Goal: Task Accomplishment & Management: Use online tool/utility

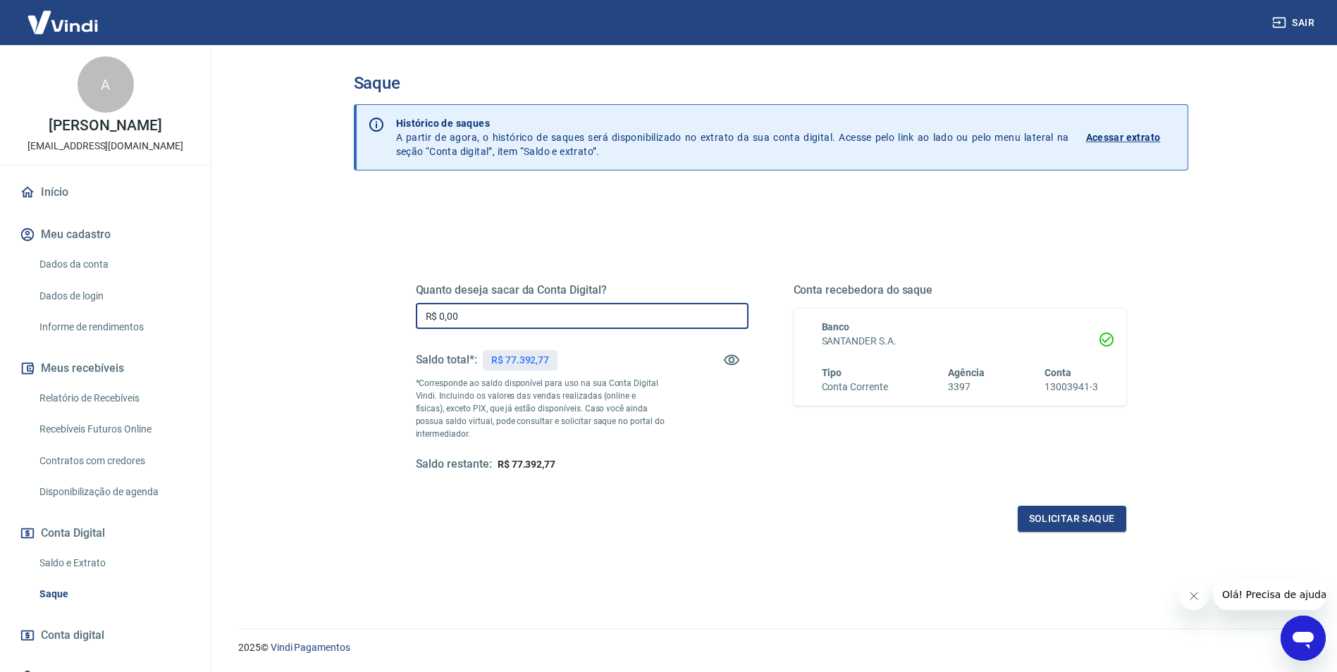
click at [531, 316] on input "R$ 0,00" at bounding box center [582, 316] width 333 height 26
type input "R$ 77.000,00"
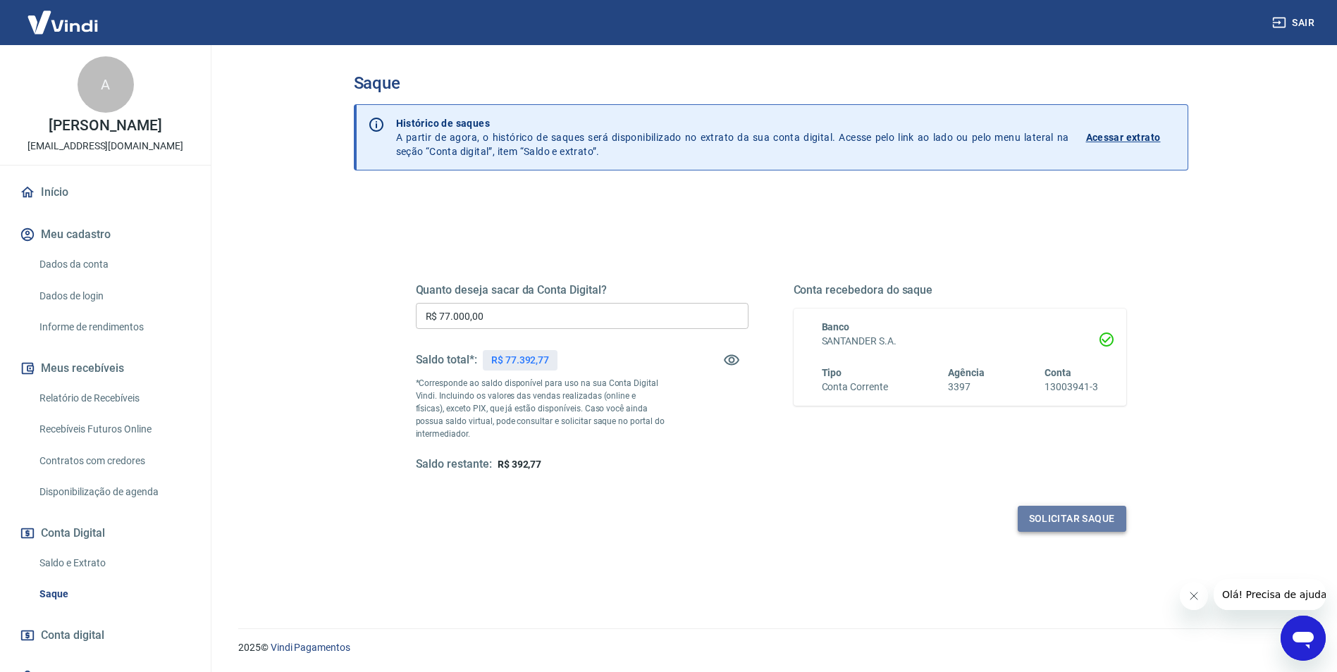
click at [1091, 512] on button "Solicitar saque" at bounding box center [1072, 519] width 109 height 26
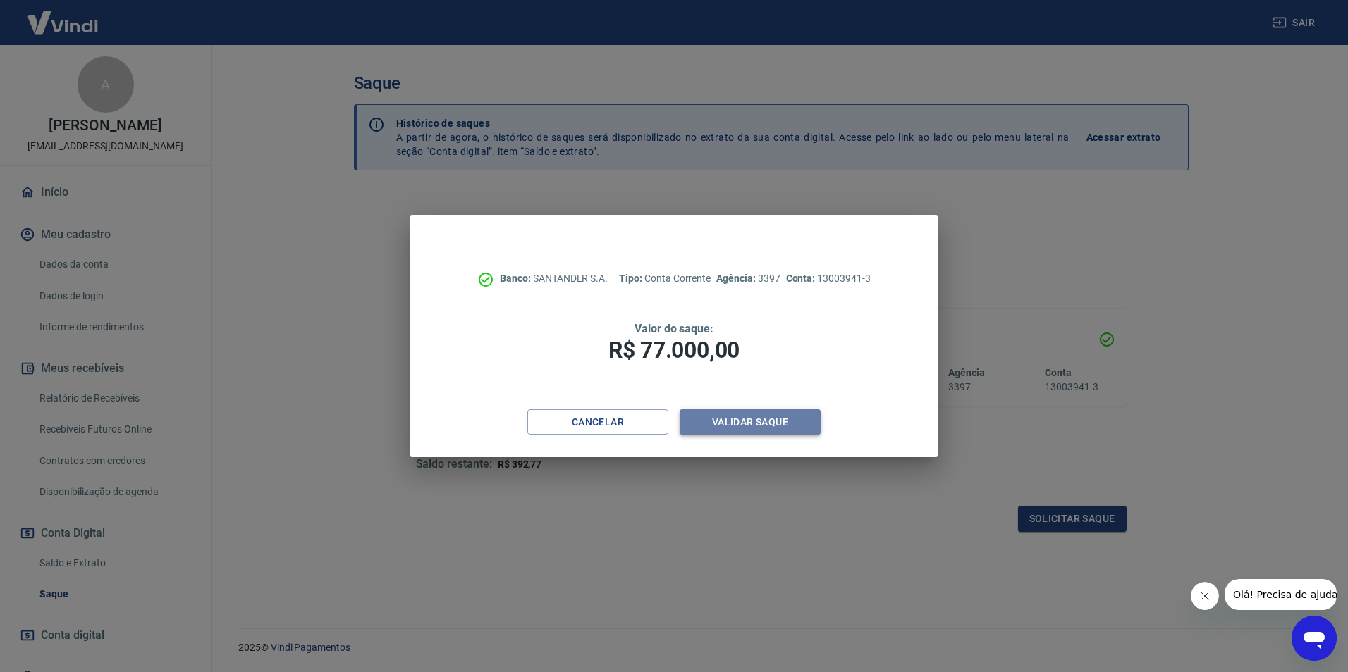
click at [746, 425] on button "Validar saque" at bounding box center [749, 423] width 141 height 26
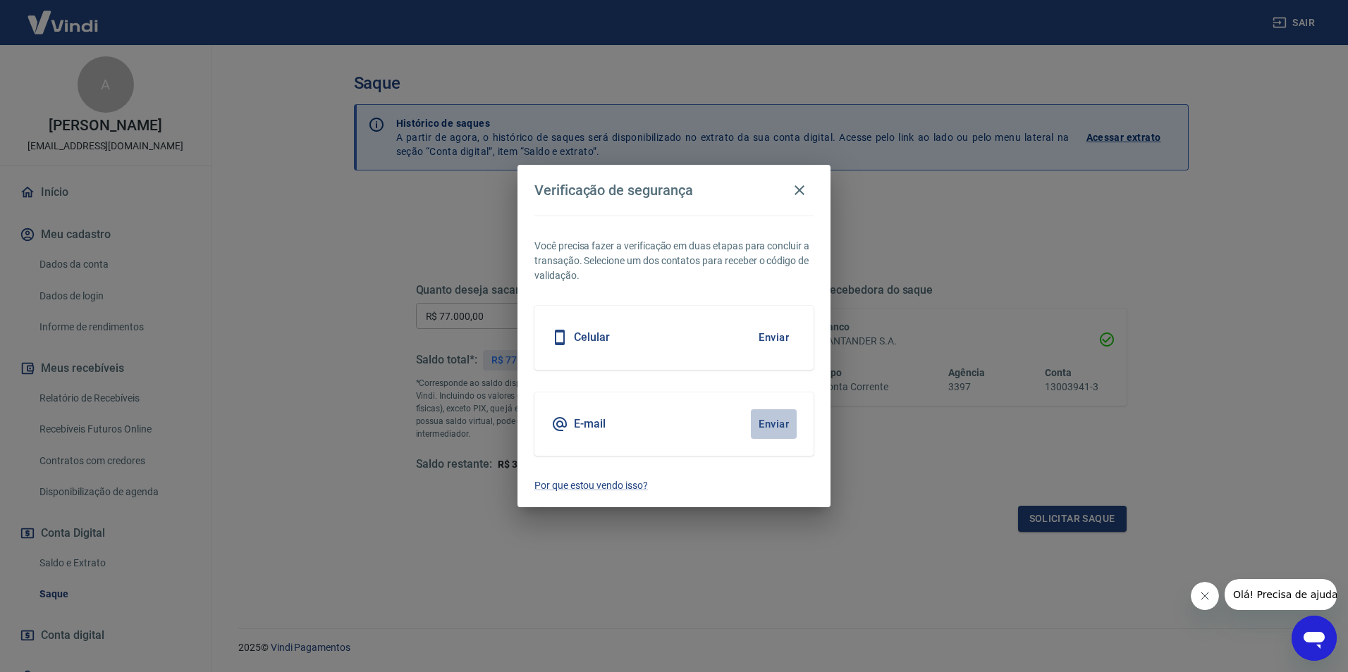
click at [765, 421] on button "Enviar" at bounding box center [774, 425] width 46 height 30
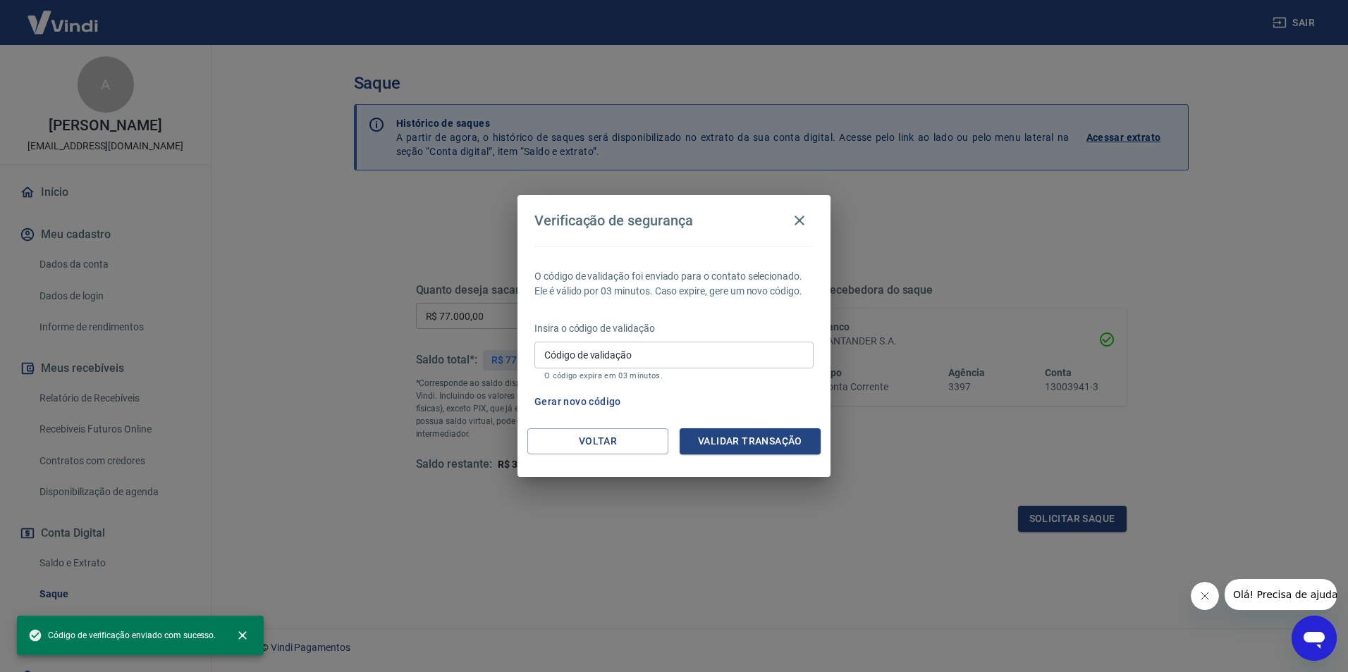
click at [569, 357] on input "Código de validação" at bounding box center [673, 355] width 279 height 26
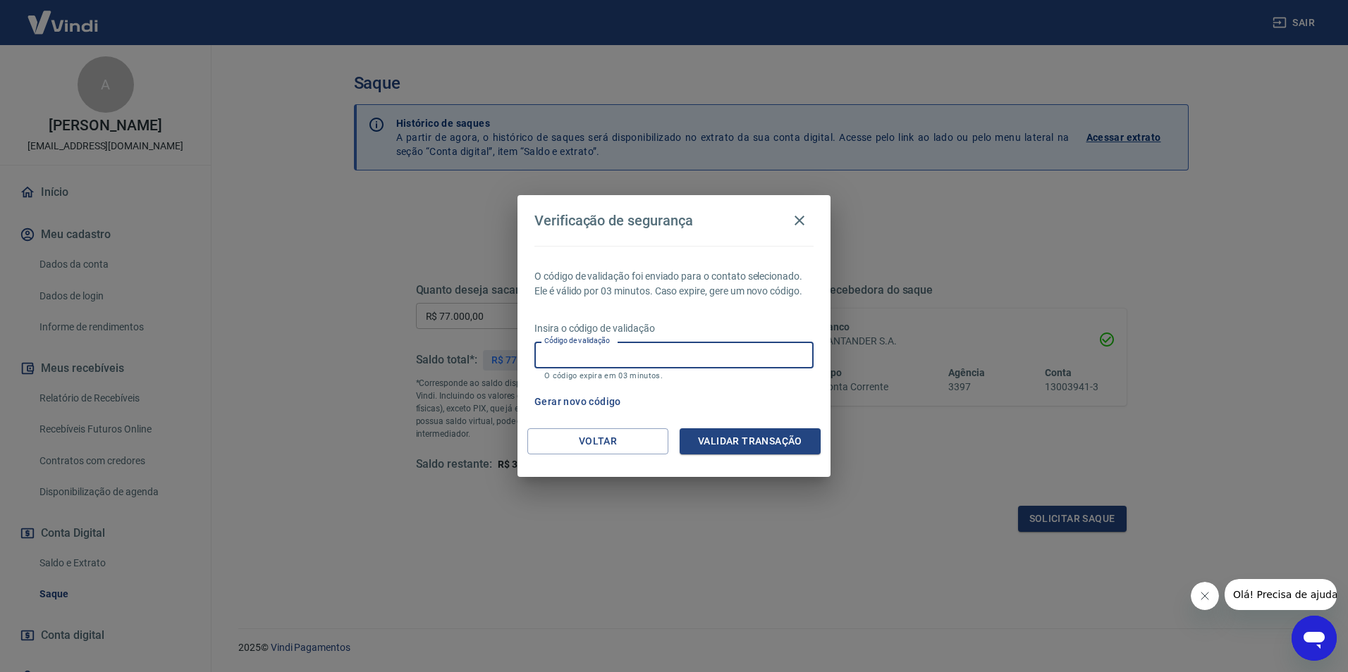
paste input "800388"
type input "800388"
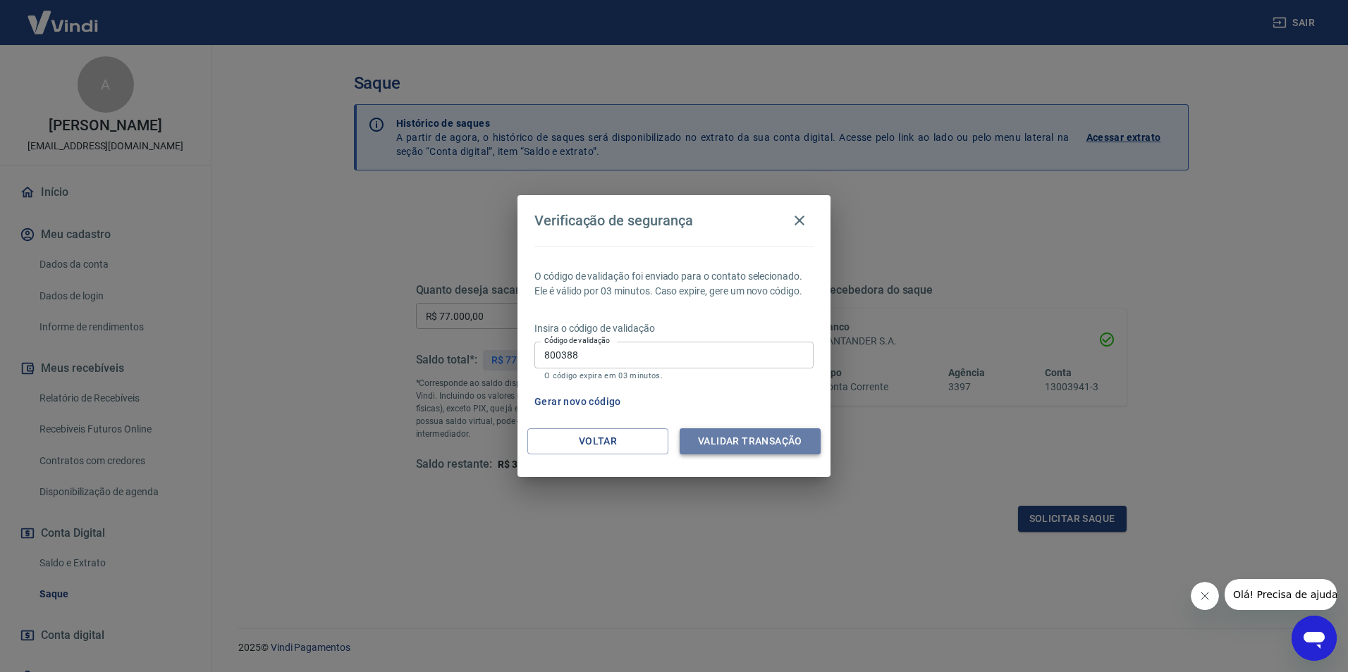
click at [756, 436] on button "Validar transação" at bounding box center [749, 442] width 141 height 26
